Goal: Task Accomplishment & Management: Use online tool/utility

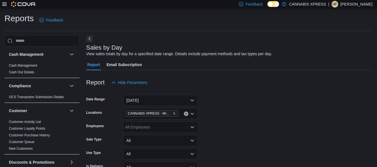
scroll to position [173, 0]
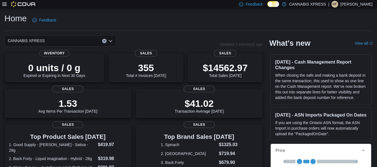
click at [4, 6] on div at bounding box center [19, 4] width 34 height 6
click at [4, 3] on icon at bounding box center [4, 4] width 4 height 3
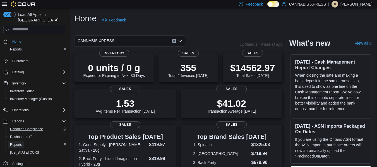
drag, startPoint x: 15, startPoint y: 137, endPoint x: 13, endPoint y: 123, distance: 14.9
click at [15, 143] on span "Reports" at bounding box center [16, 145] width 12 height 4
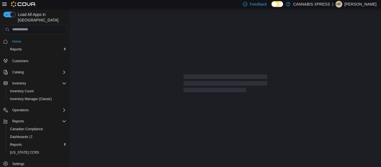
click at [5, 3] on icon at bounding box center [4, 4] width 4 height 3
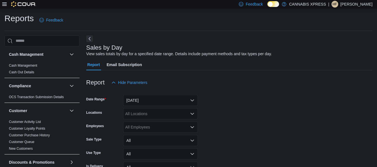
scroll to position [13, 0]
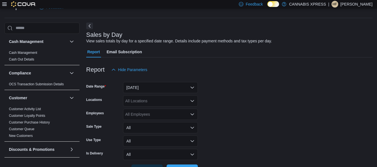
click at [227, 60] on div at bounding box center [229, 61] width 286 height 7
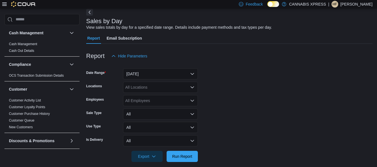
scroll to position [33, 0]
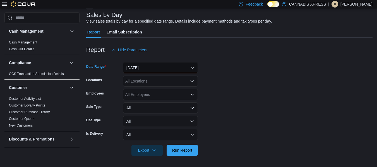
click at [154, 65] on button "[DATE]" at bounding box center [160, 67] width 75 height 11
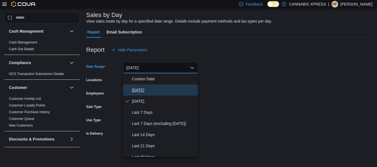
click at [144, 91] on span "[DATE]" at bounding box center [164, 90] width 64 height 7
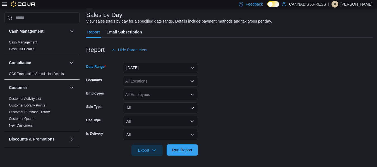
drag, startPoint x: 183, startPoint y: 149, endPoint x: 186, endPoint y: 145, distance: 5.1
click at [183, 149] on span "Run Report" at bounding box center [182, 150] width 20 height 6
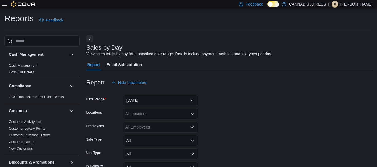
click at [172, 116] on div "All Locations" at bounding box center [160, 113] width 75 height 11
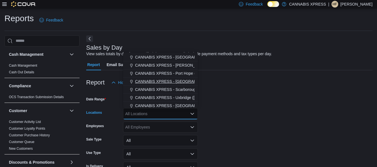
scroll to position [84, 0]
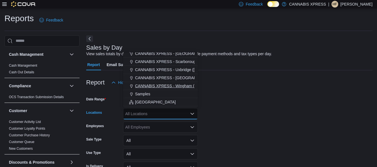
click at [171, 86] on span "CANNABIS XPRESS - Wingham ([PERSON_NAME][GEOGRAPHIC_DATA])" at bounding box center [201, 86] width 133 height 6
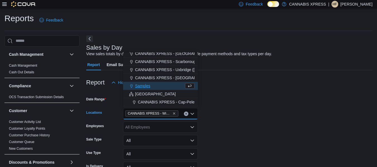
click at [232, 90] on div at bounding box center [229, 91] width 286 height 7
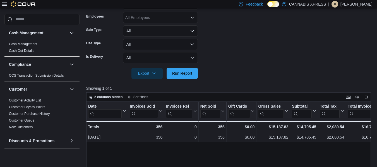
scroll to position [112, 0]
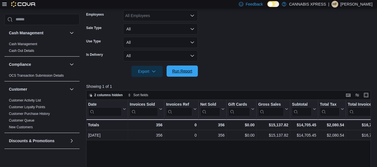
click at [185, 70] on span "Run Report" at bounding box center [182, 71] width 20 height 6
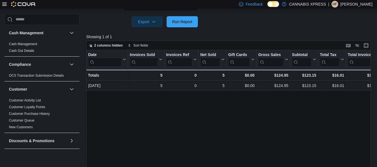
scroll to position [173, 0]
